Goal: Task Accomplishment & Management: Manage account settings

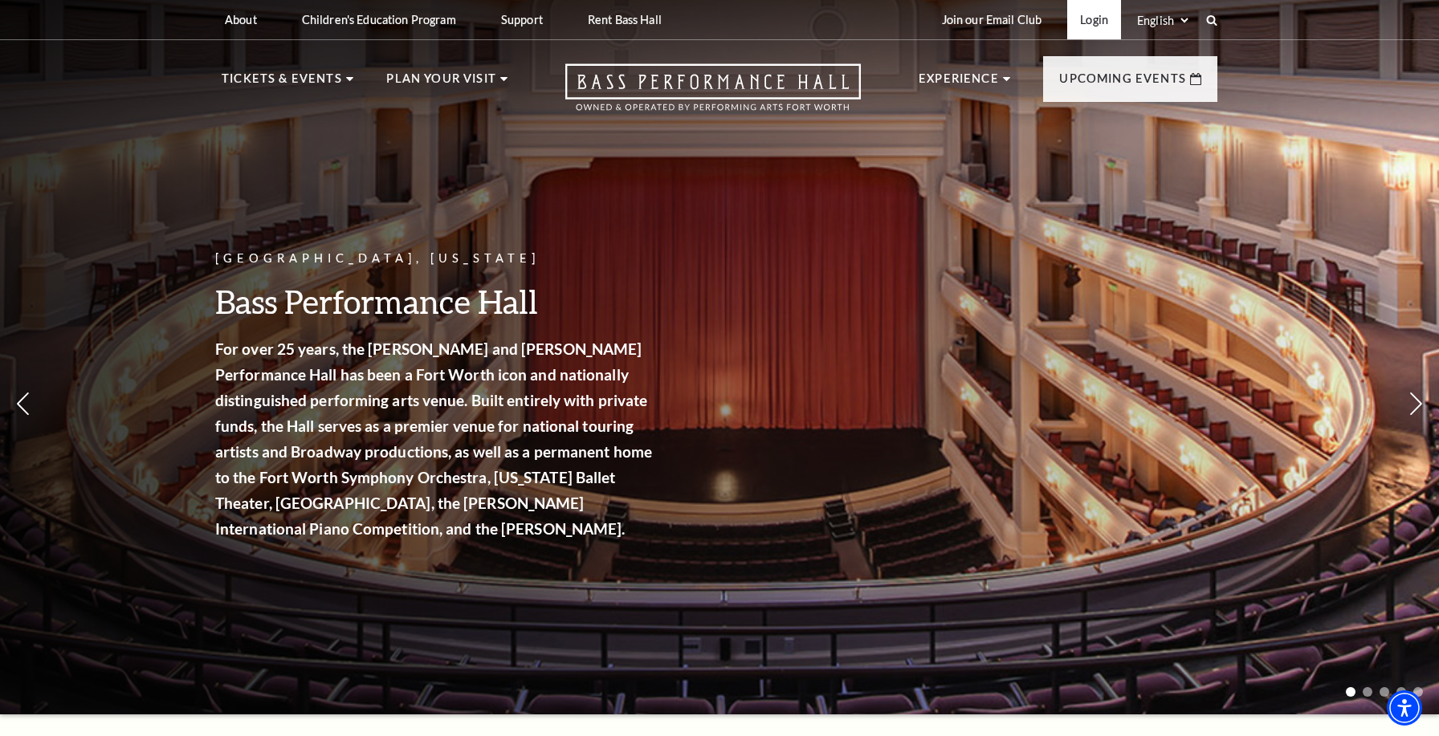
click at [1095, 18] on link "Login" at bounding box center [1094, 19] width 54 height 39
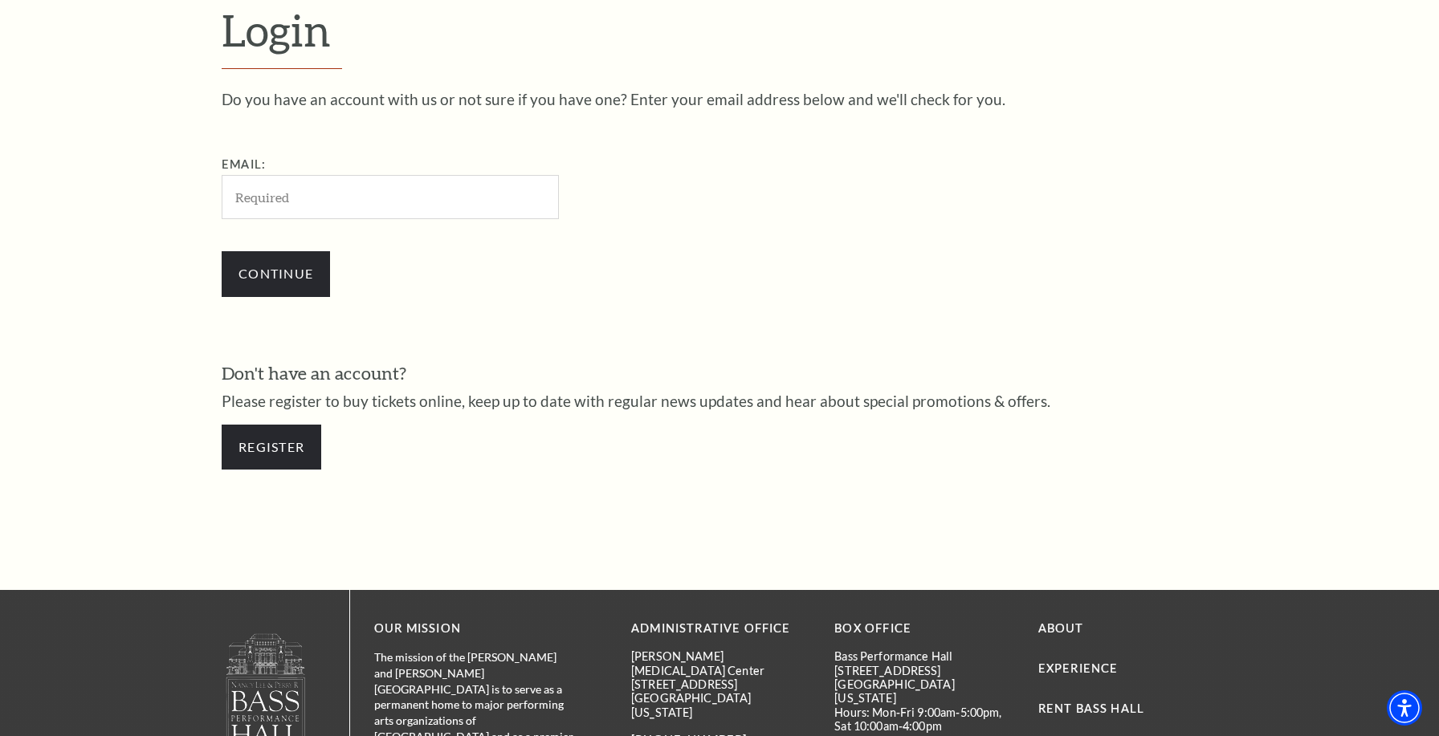
scroll to position [519, 0]
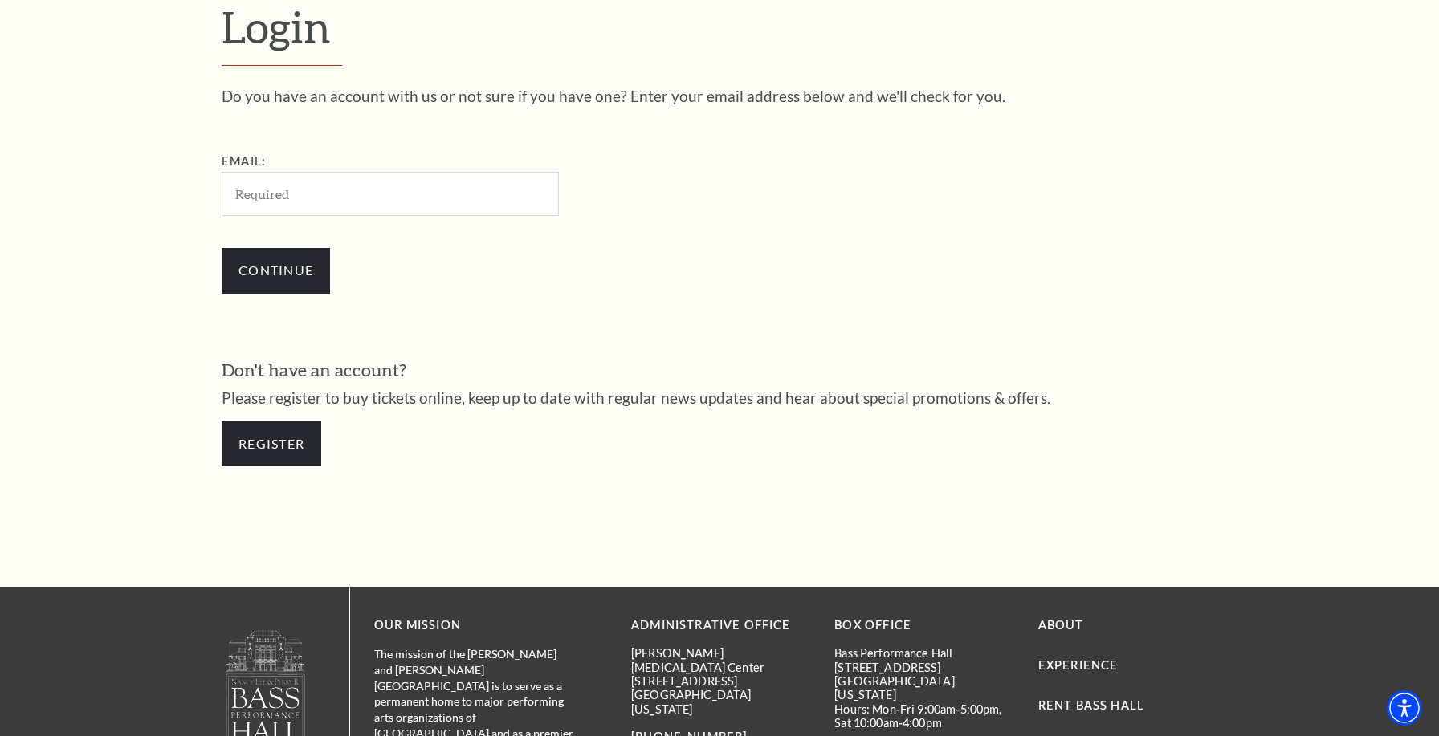
click at [257, 192] on input "Email:" at bounding box center [390, 194] width 337 height 44
type input "janet.miles17@gmail.com"
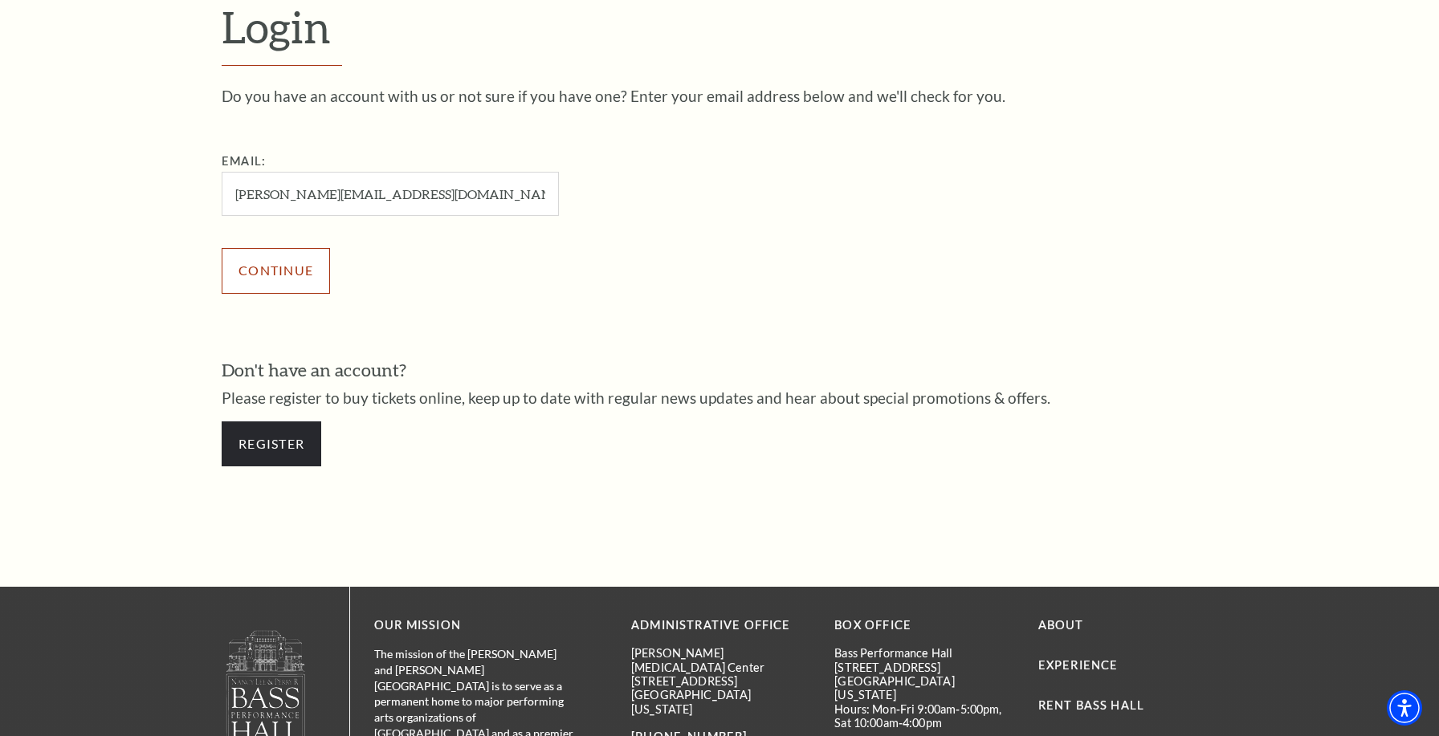
click at [274, 284] on input "Continue" at bounding box center [276, 270] width 108 height 45
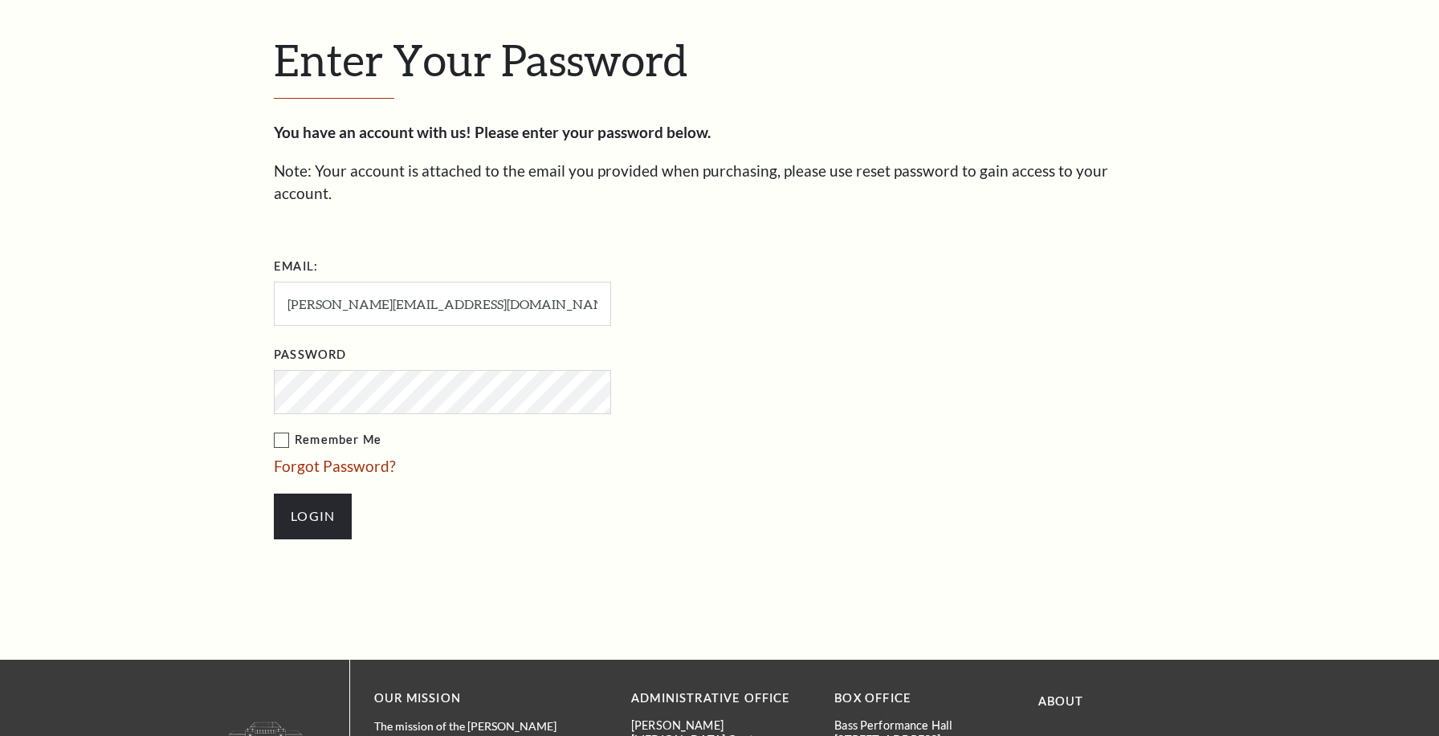
scroll to position [534, 0]
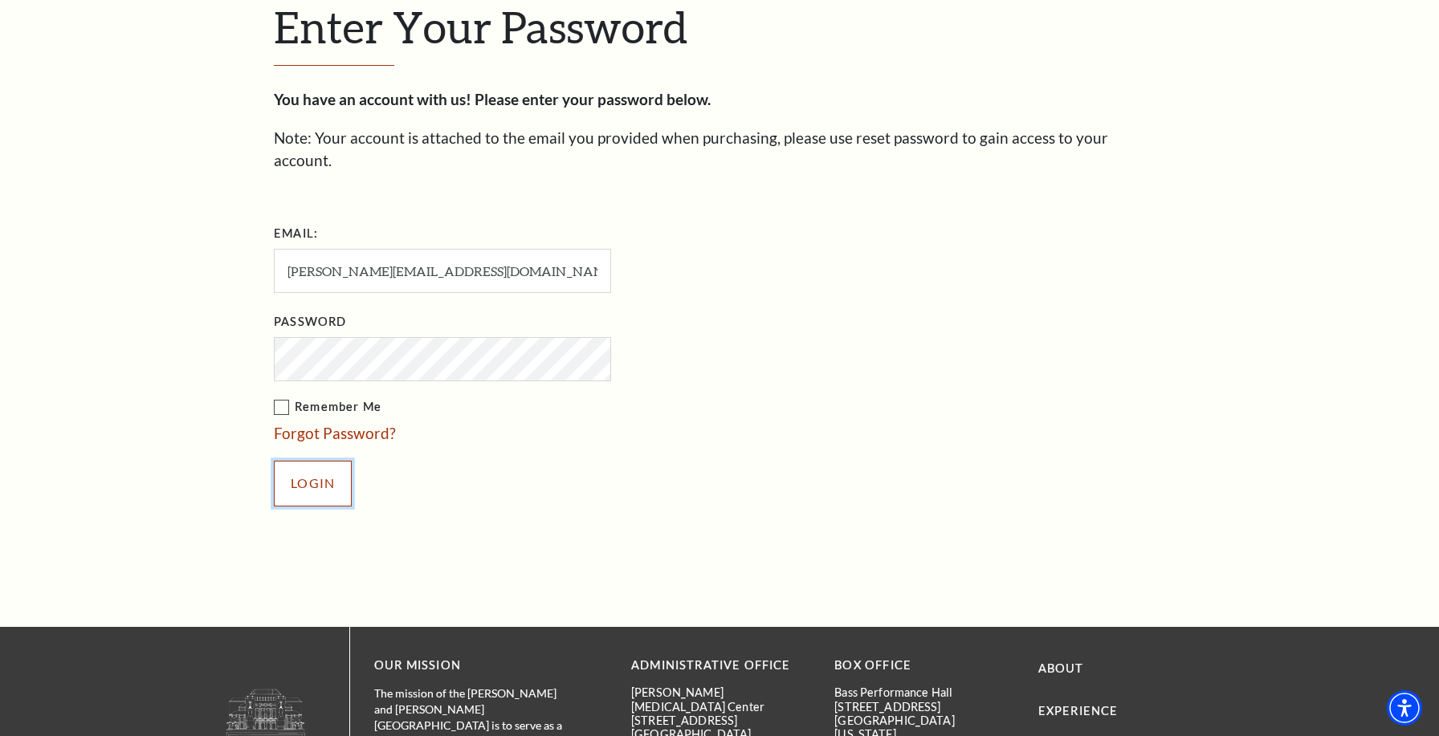
click at [308, 462] on input "Login" at bounding box center [313, 483] width 78 height 45
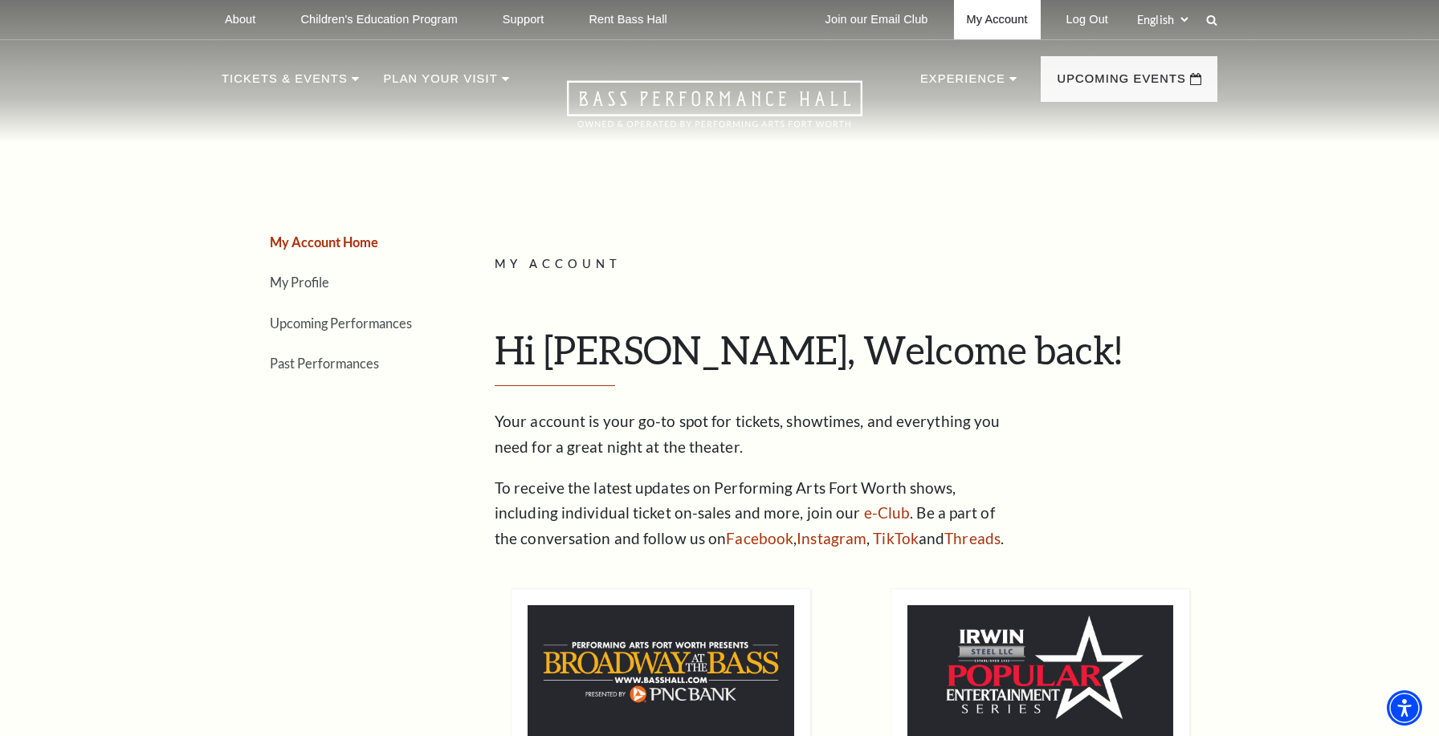
click at [984, 20] on link "My Account" at bounding box center [997, 19] width 87 height 39
click at [372, 319] on link "Upcoming Performances" at bounding box center [341, 323] width 142 height 15
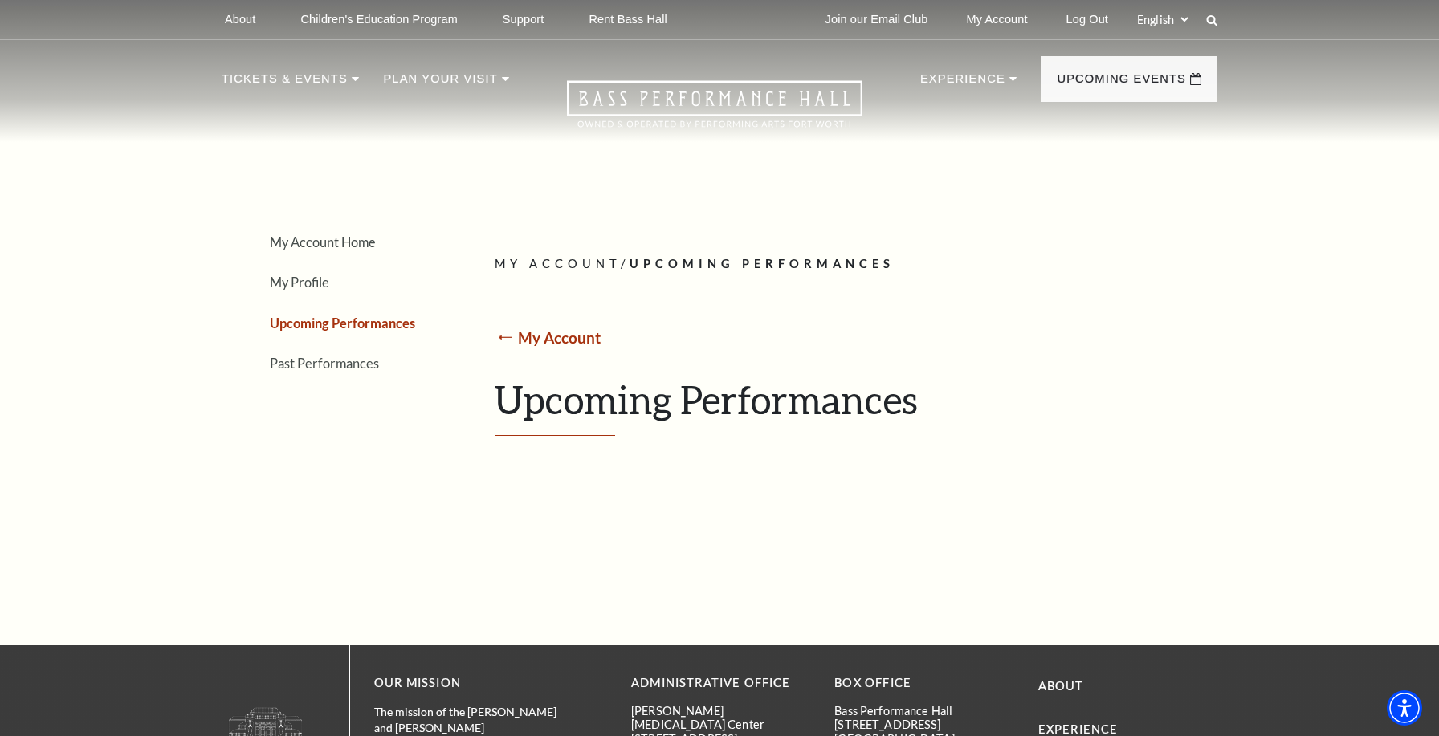
click at [560, 331] on link "My Account" at bounding box center [559, 337] width 83 height 18
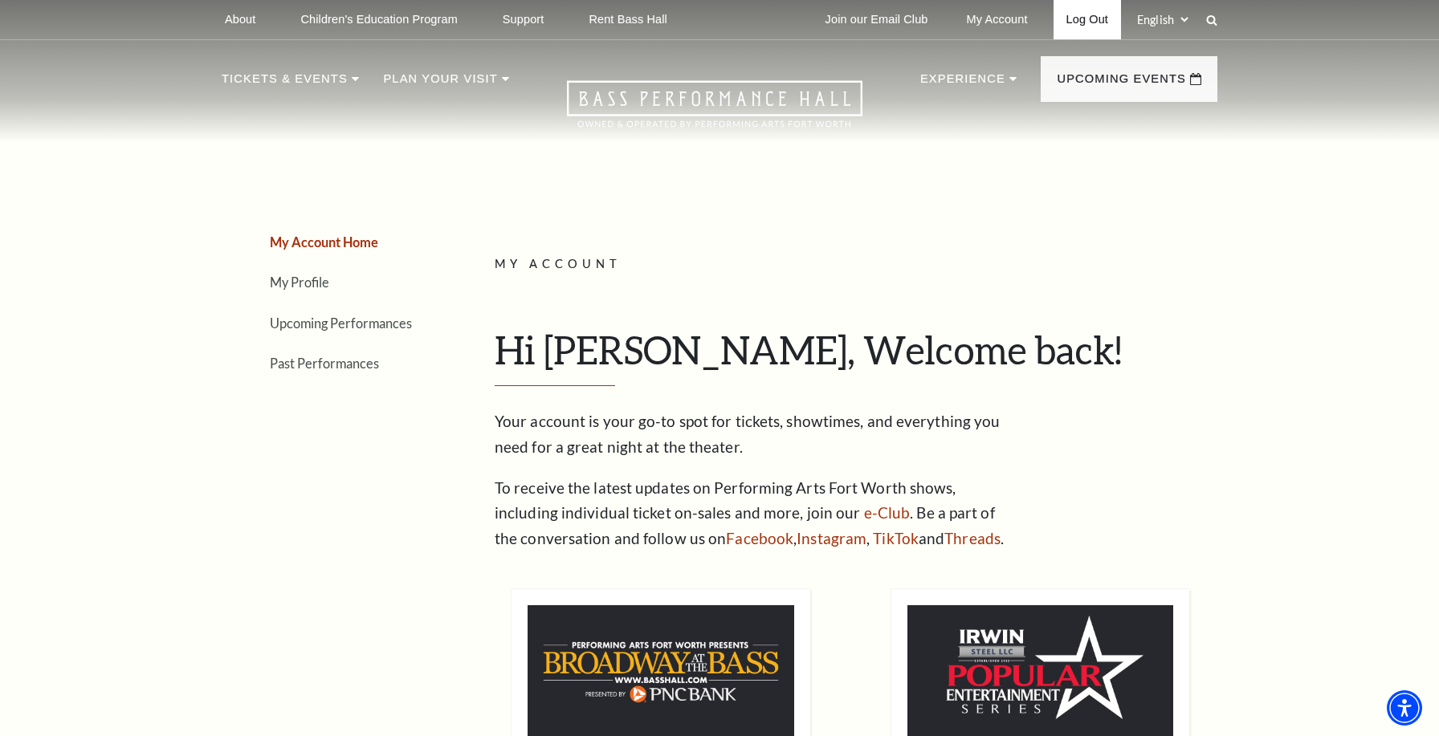
click at [1086, 14] on link "Log Out" at bounding box center [1086, 19] width 67 height 39
